Goal: Obtain resource: Obtain resource

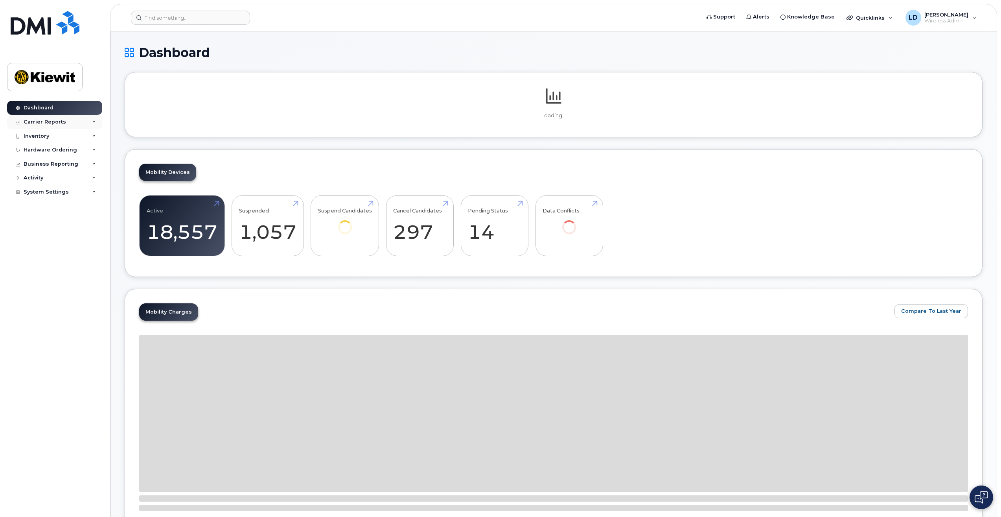
click at [31, 122] on div "Carrier Reports" at bounding box center [45, 122] width 42 height 6
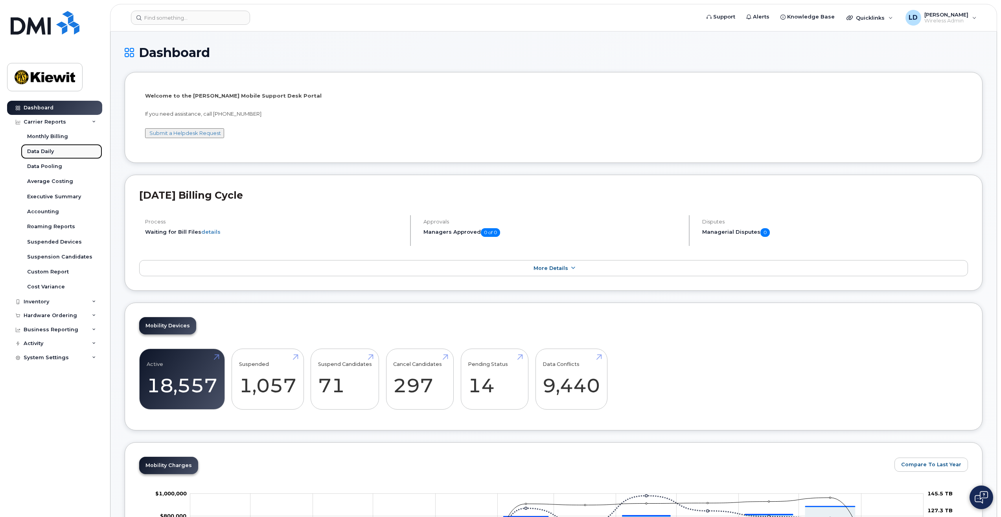
click at [39, 149] on div "Data Daily" at bounding box center [40, 151] width 27 height 7
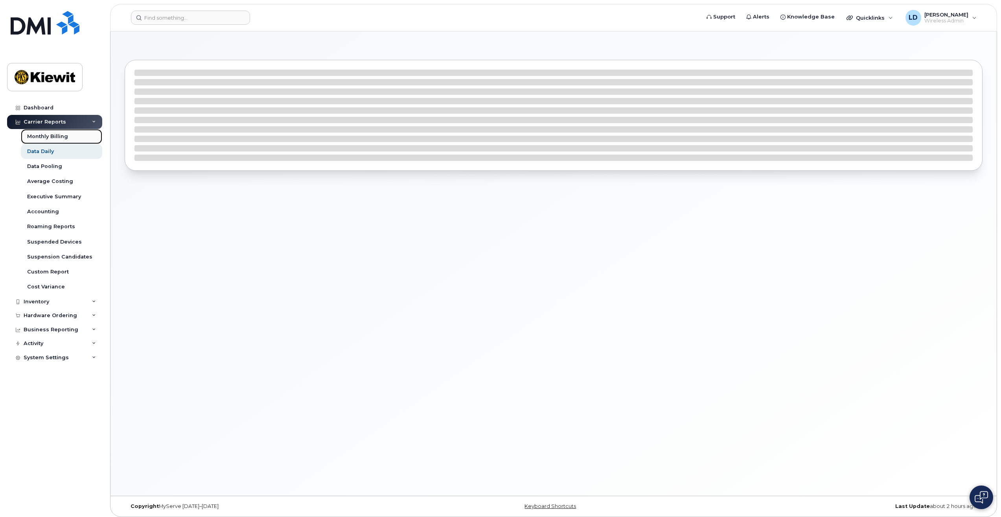
click at [43, 135] on div "Monthly Billing" at bounding box center [47, 136] width 41 height 7
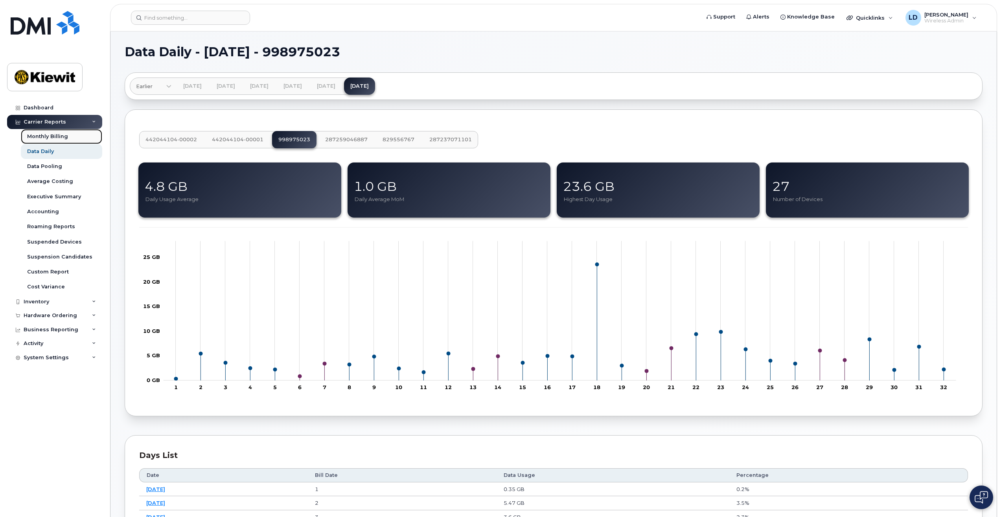
click at [43, 135] on div "Monthly Billing" at bounding box center [47, 136] width 41 height 7
click at [42, 133] on div "Monthly Billing" at bounding box center [47, 136] width 41 height 7
click at [41, 137] on div "Monthly Billing" at bounding box center [47, 136] width 41 height 7
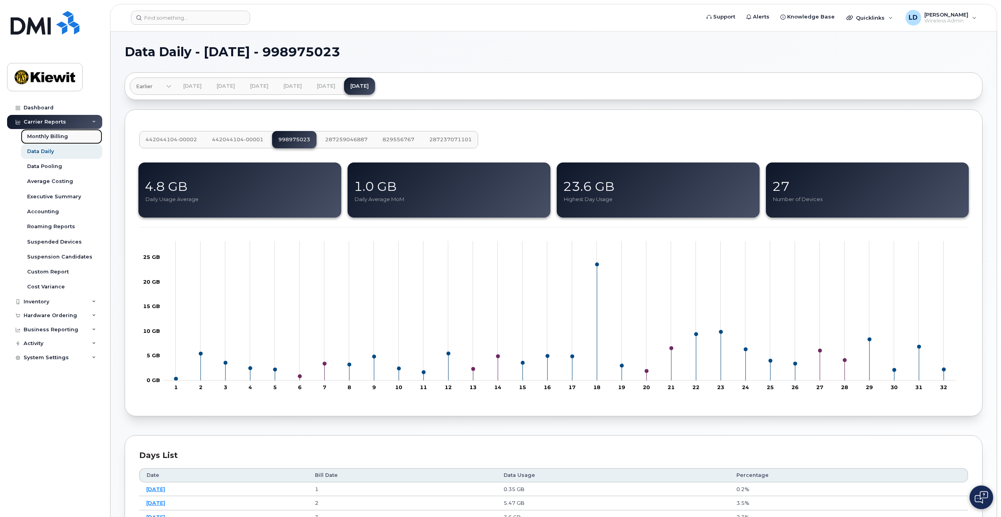
drag, startPoint x: 41, startPoint y: 137, endPoint x: 42, endPoint y: 143, distance: 6.3
click at [41, 137] on div "Monthly Billing" at bounding box center [47, 136] width 41 height 7
drag, startPoint x: 42, startPoint y: 143, endPoint x: 42, endPoint y: 147, distance: 4.0
click at [42, 147] on div "Monthly Billing Data Daily Data Pooling Average Costing Executive Summary Accou…" at bounding box center [62, 212] width 83 height 166
click at [41, 153] on div "Data Daily" at bounding box center [40, 151] width 27 height 7
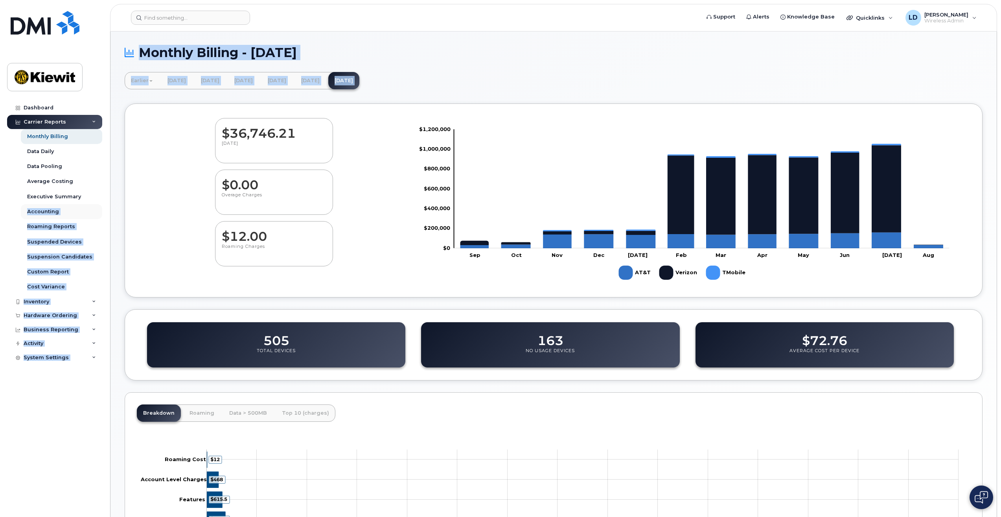
click at [110, 216] on div "Support Alerts Knowledge Base Quicklinks Suspend / Cancel Device Change SIM Car…" at bounding box center [553, 310] width 887 height 558
drag, startPoint x: 86, startPoint y: 216, endPoint x: 72, endPoint y: 219, distance: 14.7
click at [72, 218] on link "Accounting" at bounding box center [61, 211] width 81 height 15
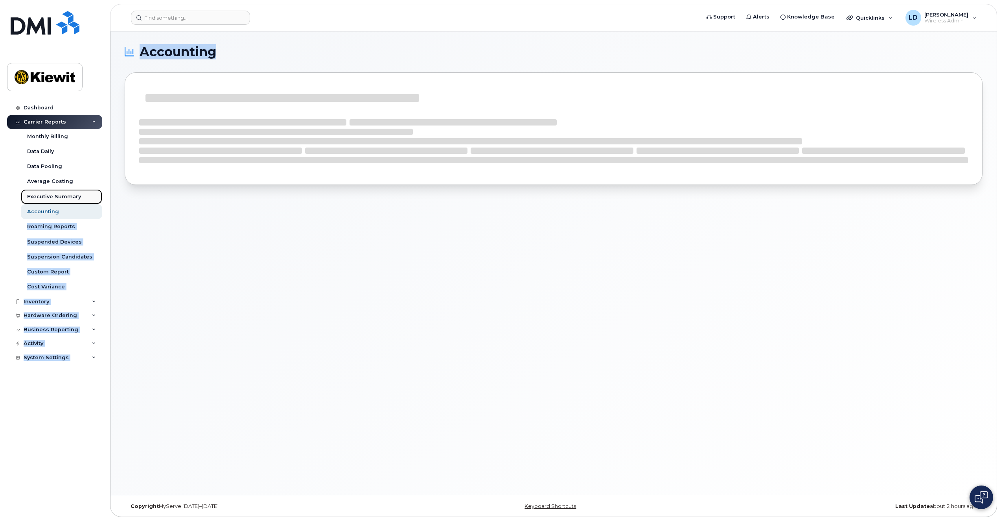
click at [63, 201] on link "Executive Summary" at bounding box center [61, 196] width 81 height 15
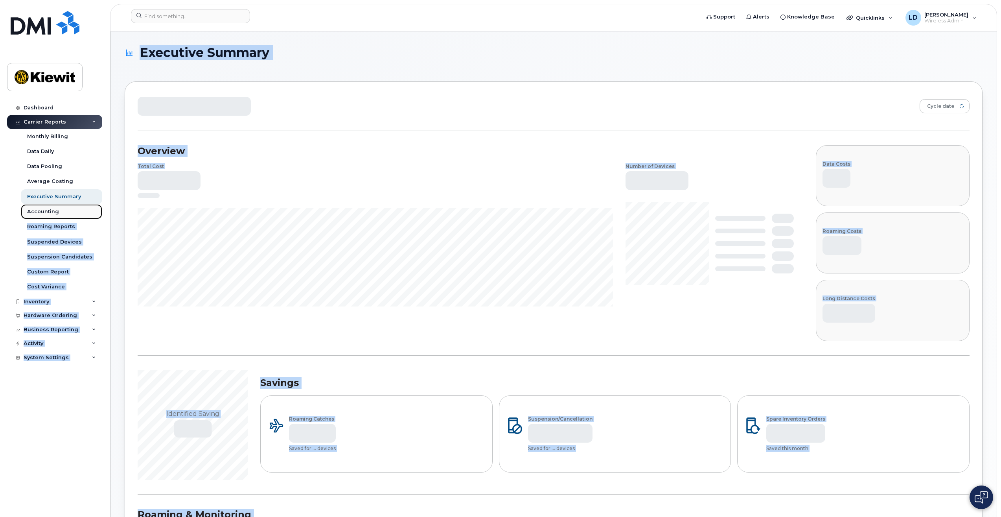
click at [54, 214] on div "Accounting" at bounding box center [43, 211] width 32 height 7
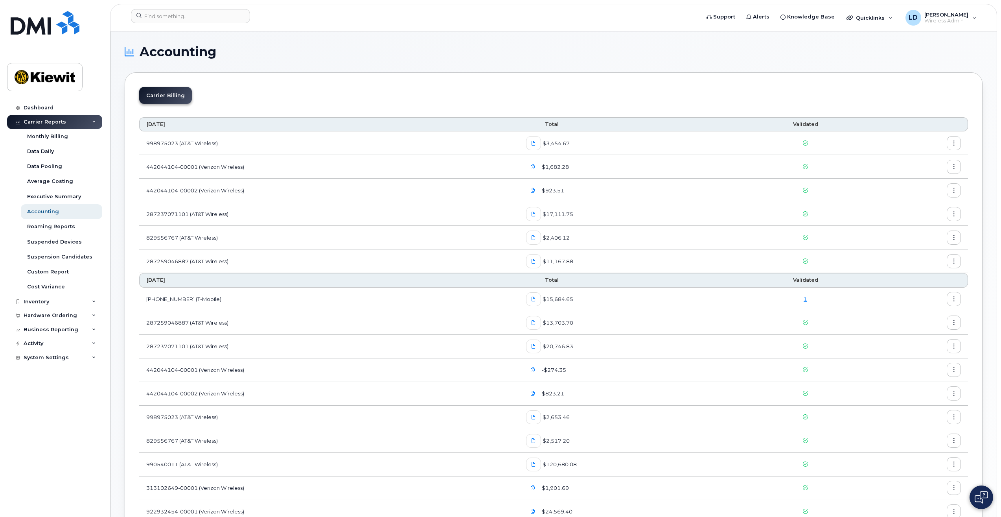
click at [44, 124] on div "Carrier Reports" at bounding box center [45, 122] width 42 height 6
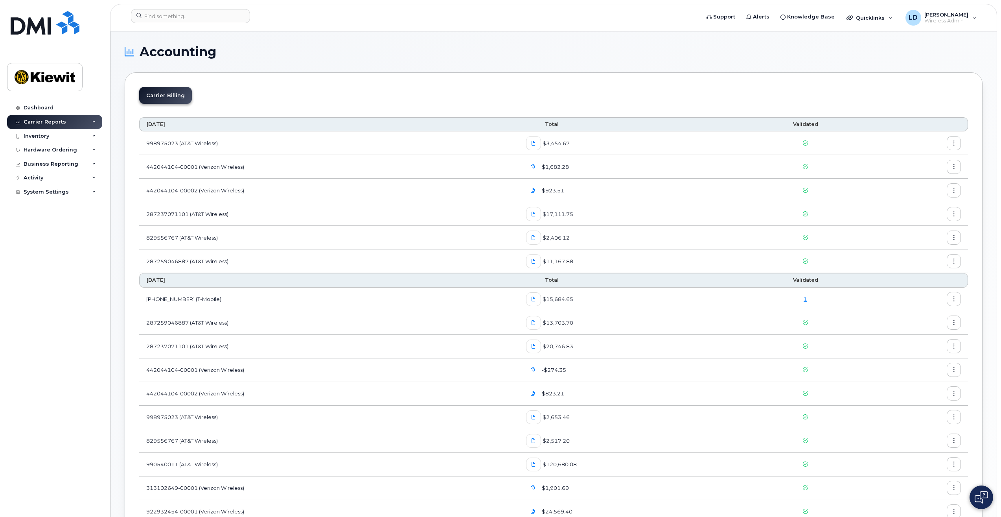
click at [44, 123] on div "Carrier Reports" at bounding box center [45, 122] width 42 height 6
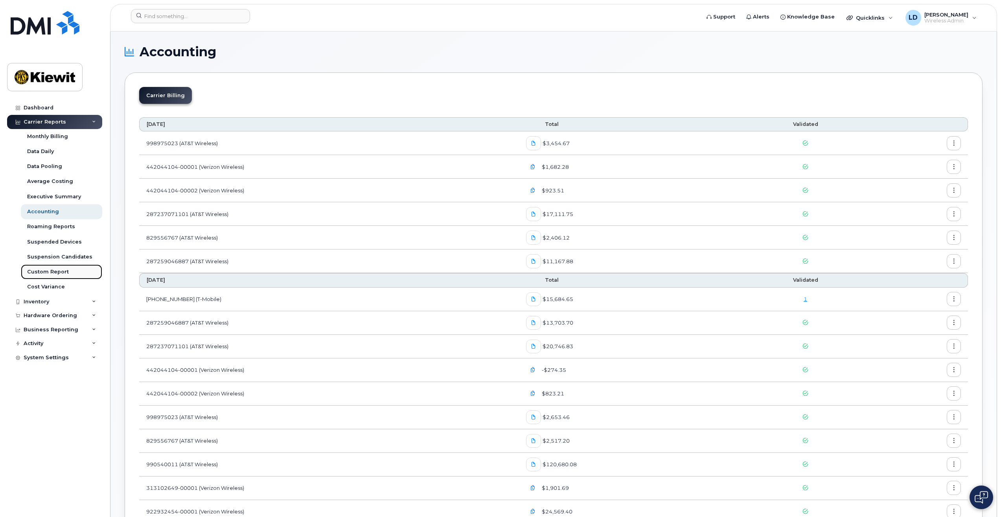
click at [53, 267] on link "Custom Report" at bounding box center [61, 271] width 81 height 15
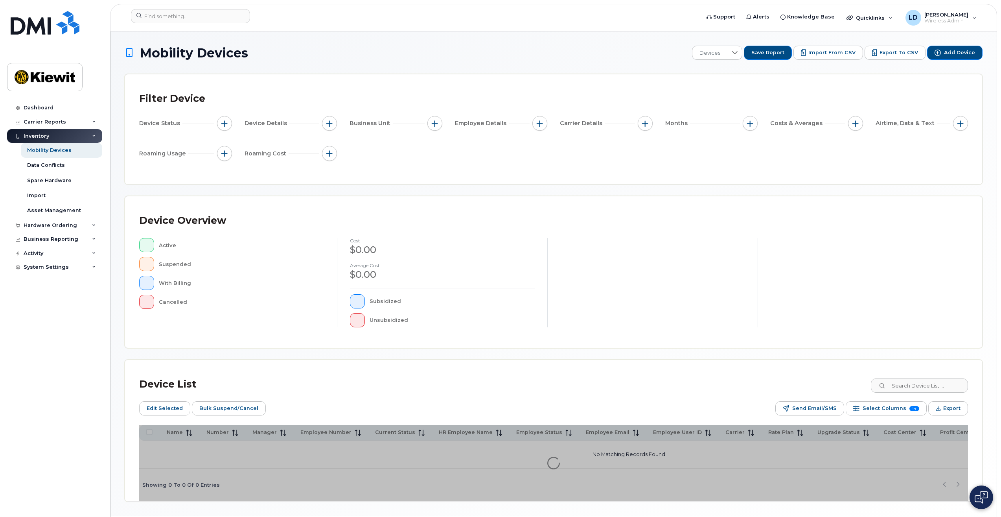
scroll to position [26, 0]
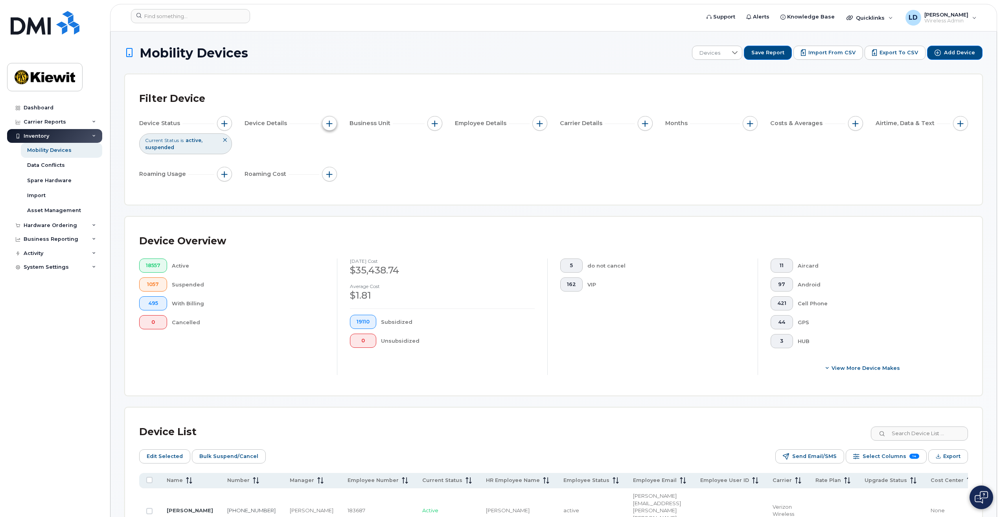
click at [331, 120] on span "button" at bounding box center [329, 123] width 6 height 6
click at [223, 124] on span "button" at bounding box center [224, 123] width 6 height 6
click at [222, 124] on span "button" at bounding box center [224, 123] width 6 height 6
click at [517, 151] on div "Device Status Current Status is active suspended Device Details Business Unit E…" at bounding box center [553, 150] width 829 height 68
click at [542, 124] on span "button" at bounding box center [540, 123] width 6 height 6
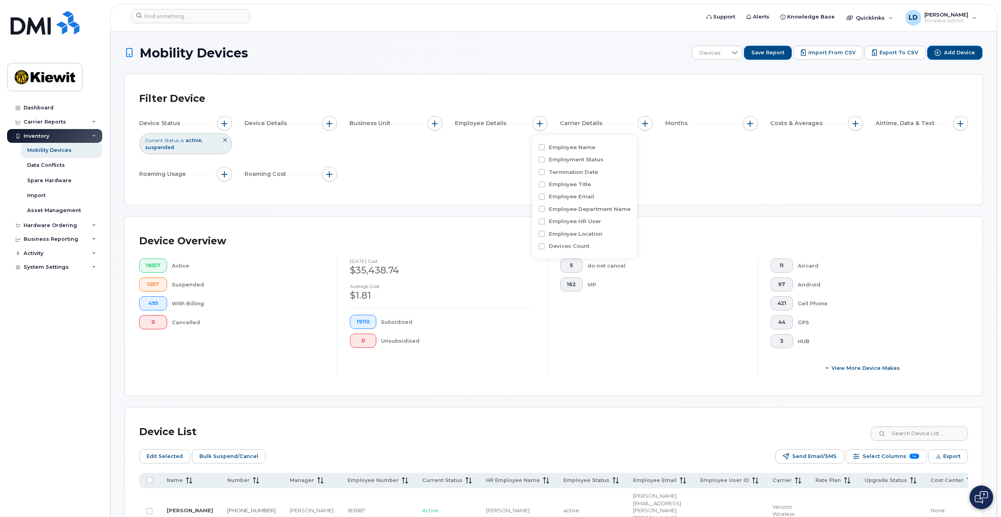
click at [490, 160] on div "Device Status Current Status is active suspended Device Details Business Unit E…" at bounding box center [553, 150] width 829 height 68
click at [35, 151] on div "Mobility Devices" at bounding box center [49, 150] width 44 height 7
click at [333, 123] on span "button" at bounding box center [329, 123] width 6 height 6
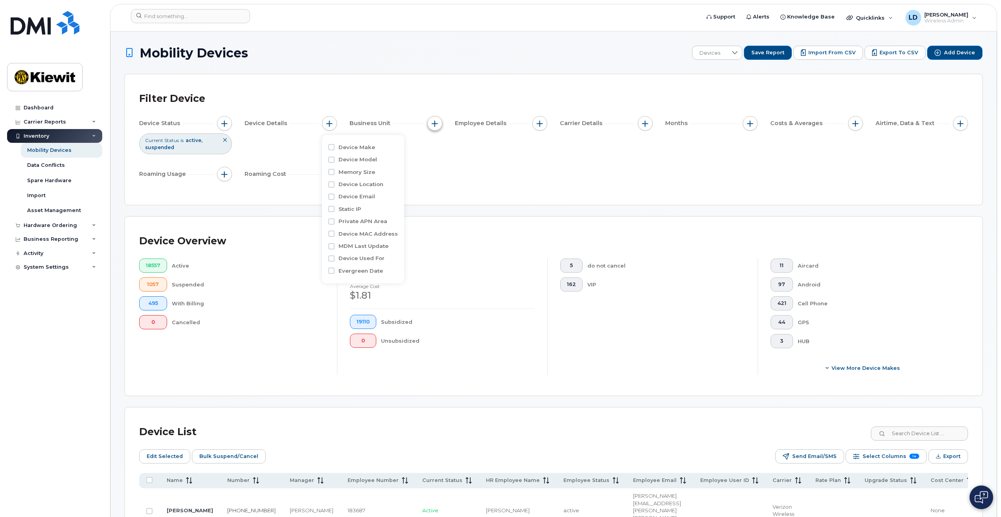
click at [436, 126] on span "button" at bounding box center [435, 123] width 6 height 6
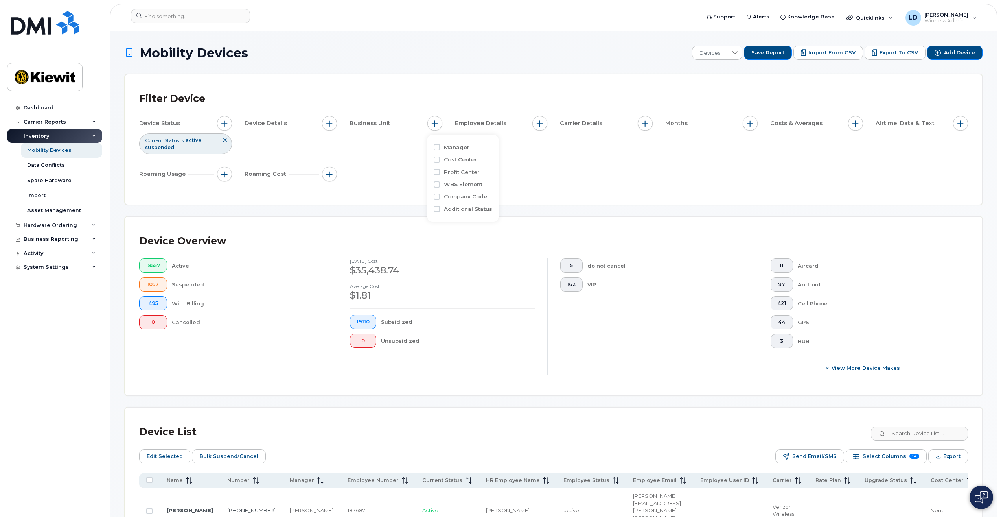
click at [436, 180] on div "WBS Element" at bounding box center [463, 183] width 59 height 7
click at [437, 186] on input "WBS Element" at bounding box center [437, 184] width 6 height 6
checkbox input "true"
click at [473, 217] on input "text" at bounding box center [487, 217] width 69 height 7
click at [518, 200] on icon at bounding box center [521, 199] width 6 height 6
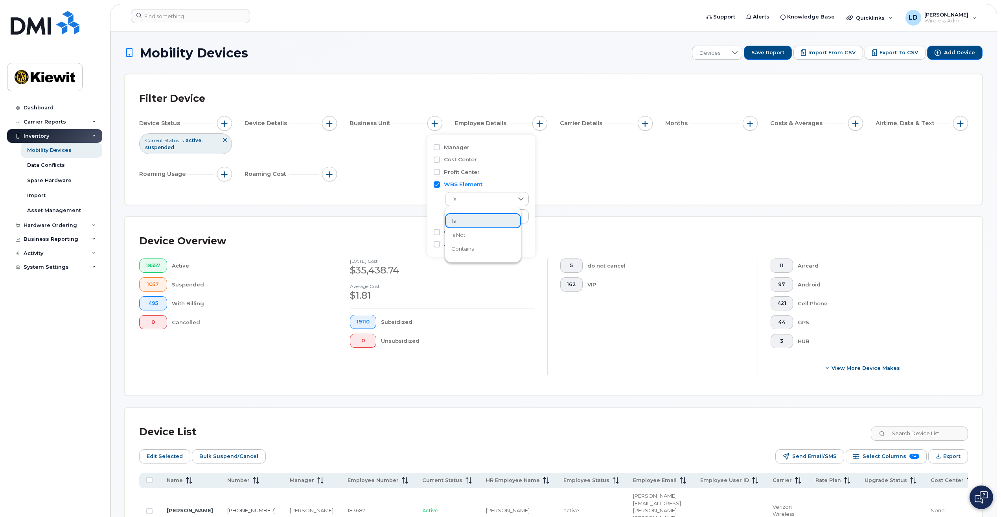
click at [460, 249] on span "contains" at bounding box center [462, 248] width 22 height 7
click at [459, 212] on input "text" at bounding box center [487, 216] width 85 height 14
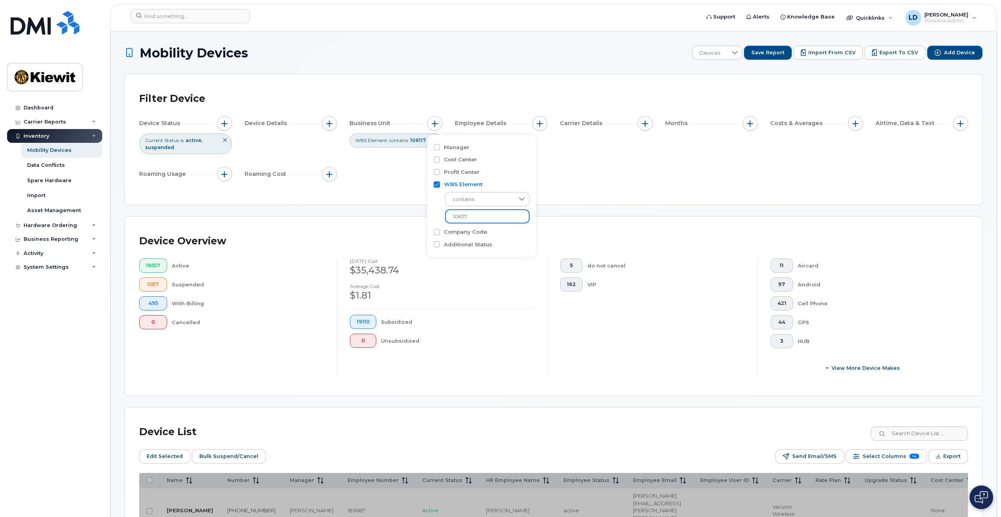
type input "106117"
click at [522, 298] on div "$1.81" at bounding box center [442, 295] width 185 height 13
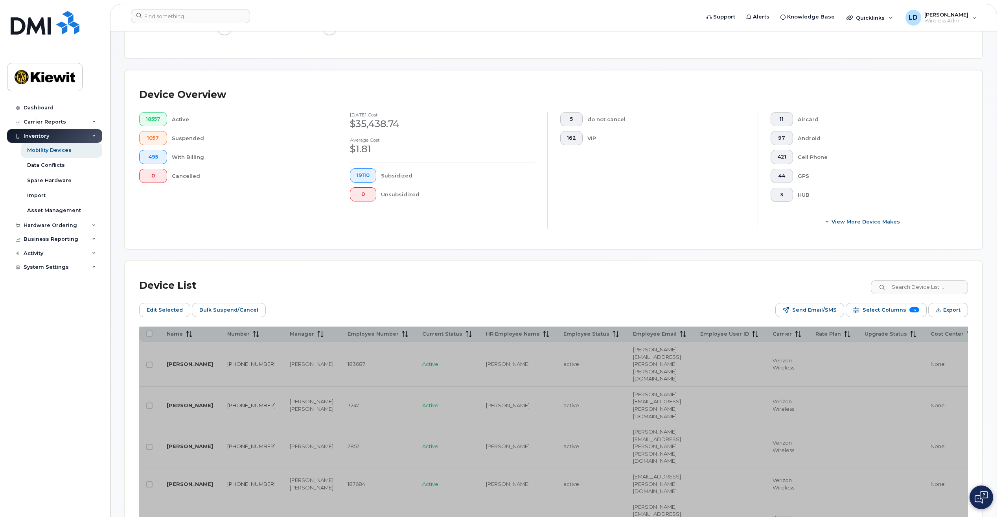
scroll to position [197, 0]
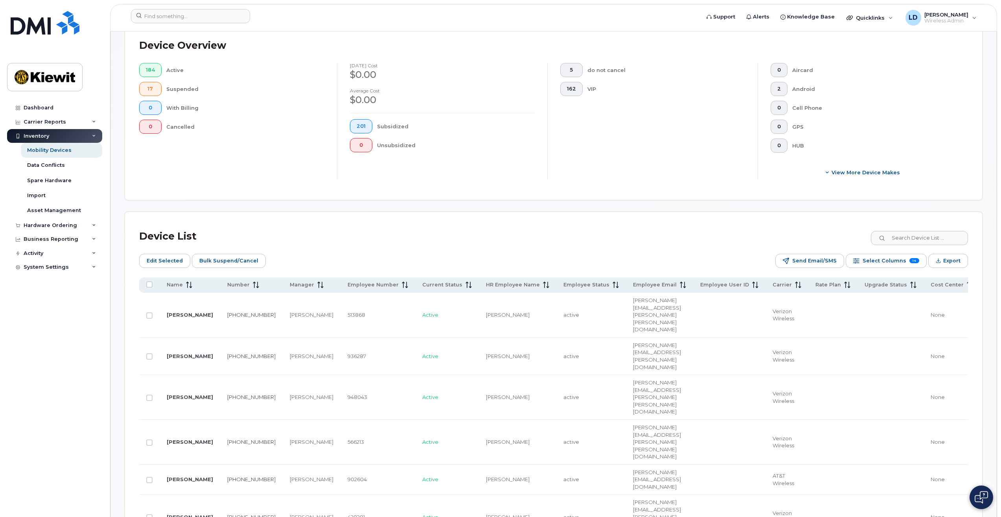
scroll to position [88, 0]
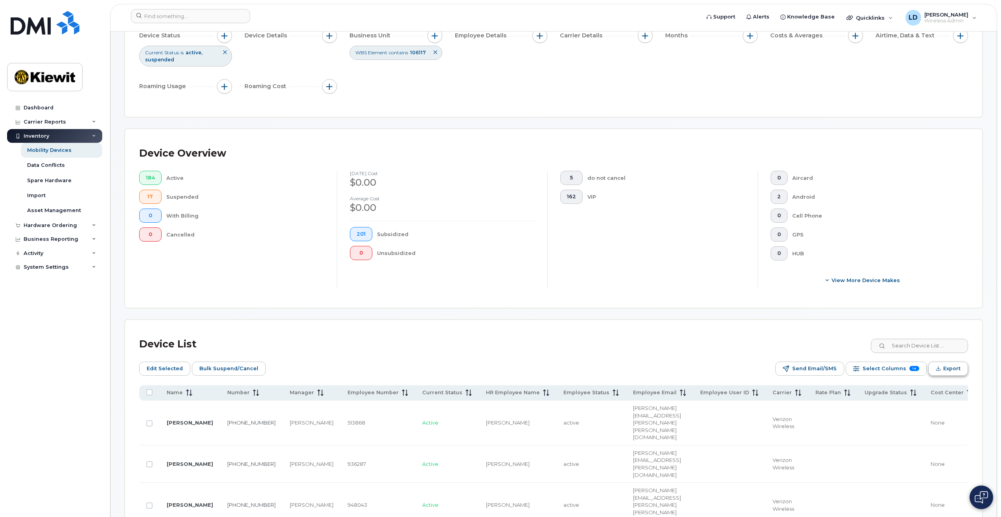
click at [937, 371] on icon "Export" at bounding box center [938, 368] width 5 height 5
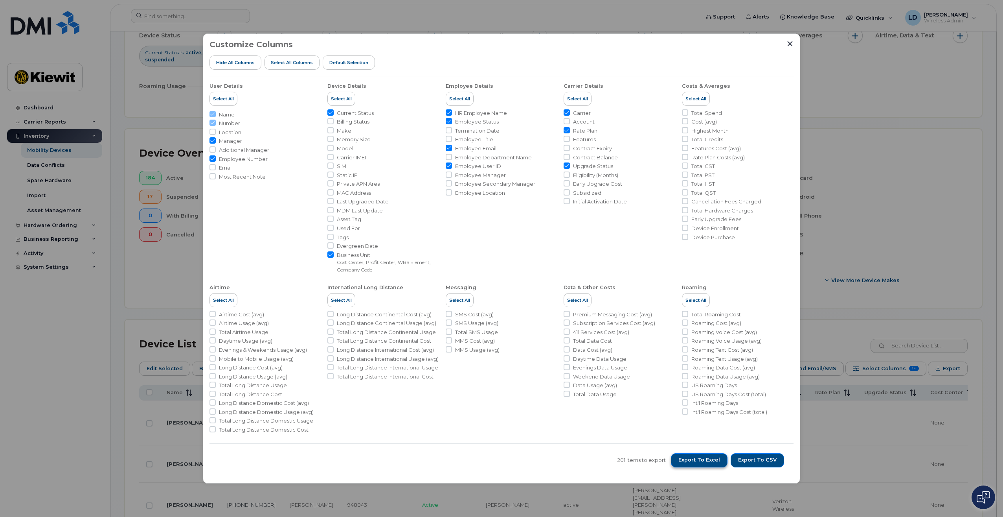
click at [699, 460] on span "Export to Excel" at bounding box center [700, 459] width 42 height 7
click at [790, 41] on icon "Close" at bounding box center [790, 43] width 6 height 6
